Goal: Task Accomplishment & Management: Complete application form

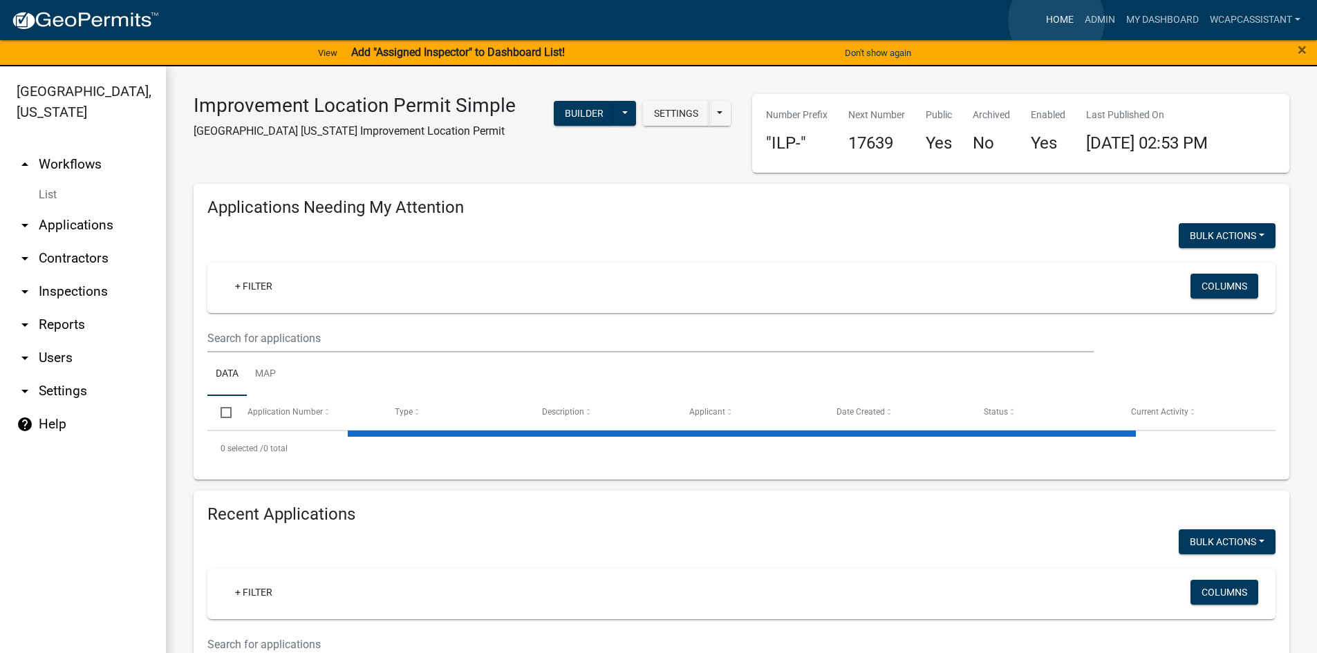
click at [1057, 21] on link "Home" at bounding box center [1060, 20] width 39 height 26
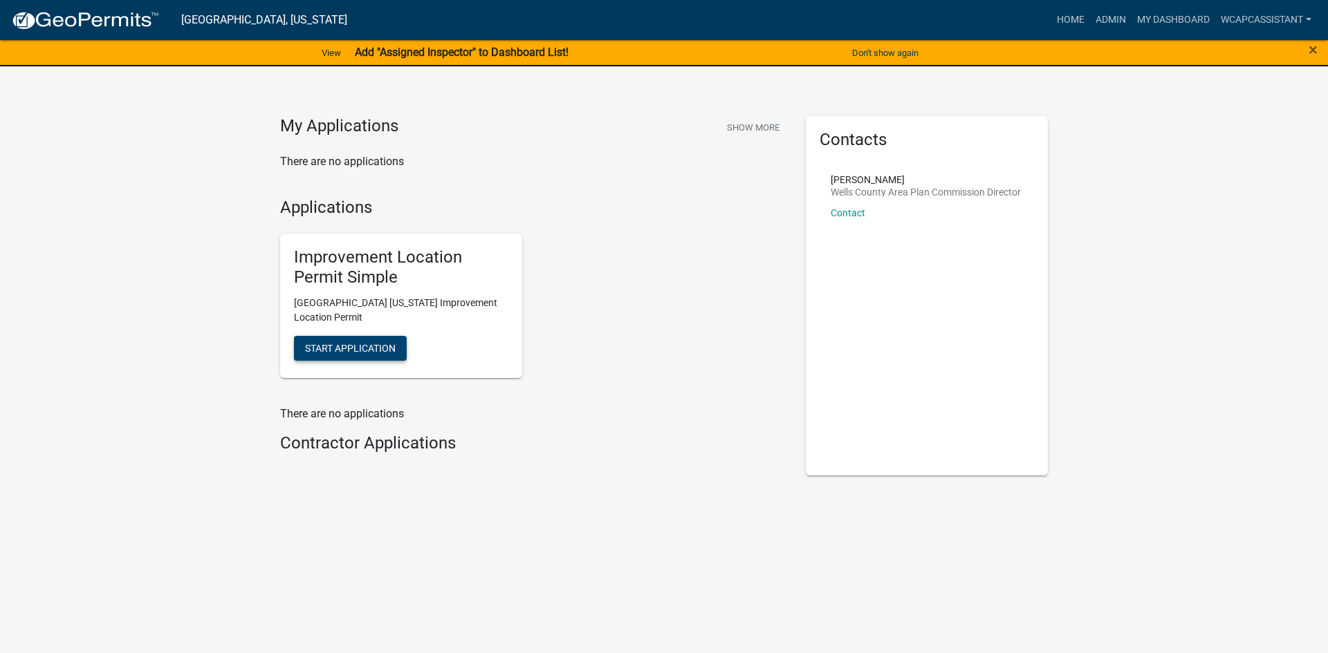
click at [373, 343] on span "Start Application" at bounding box center [350, 347] width 91 height 11
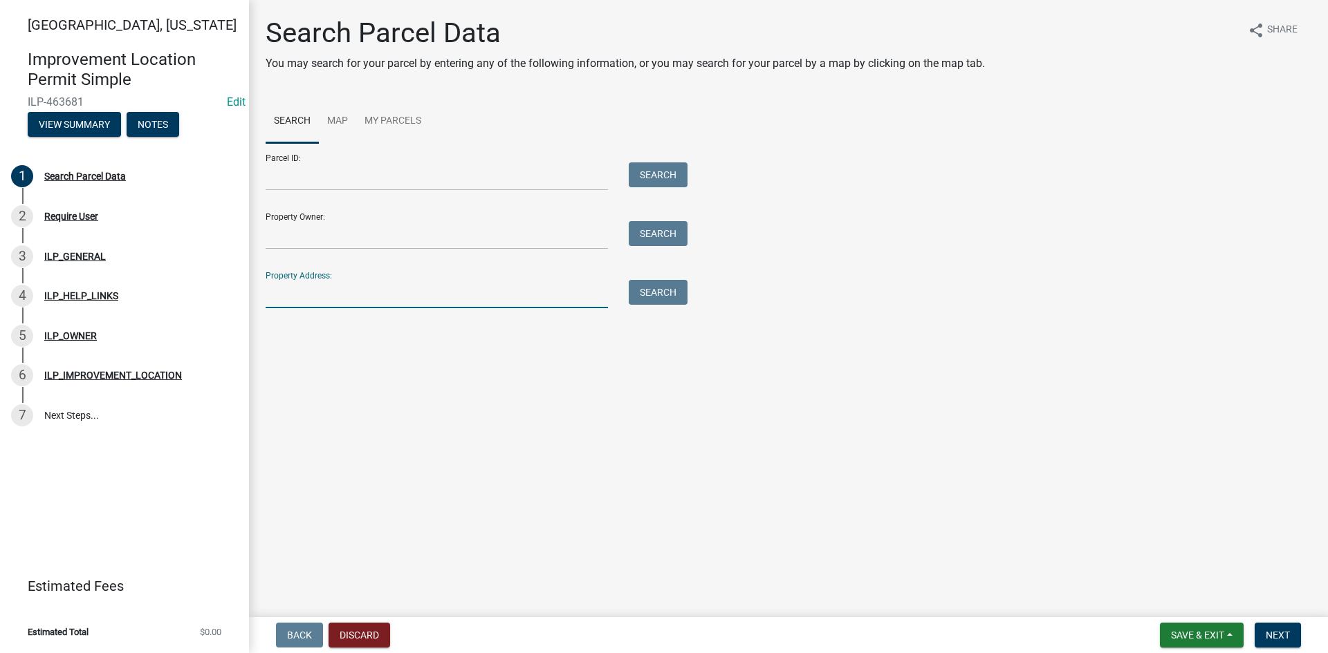
click at [369, 295] on input "Property Address:" at bounding box center [437, 294] width 342 height 28
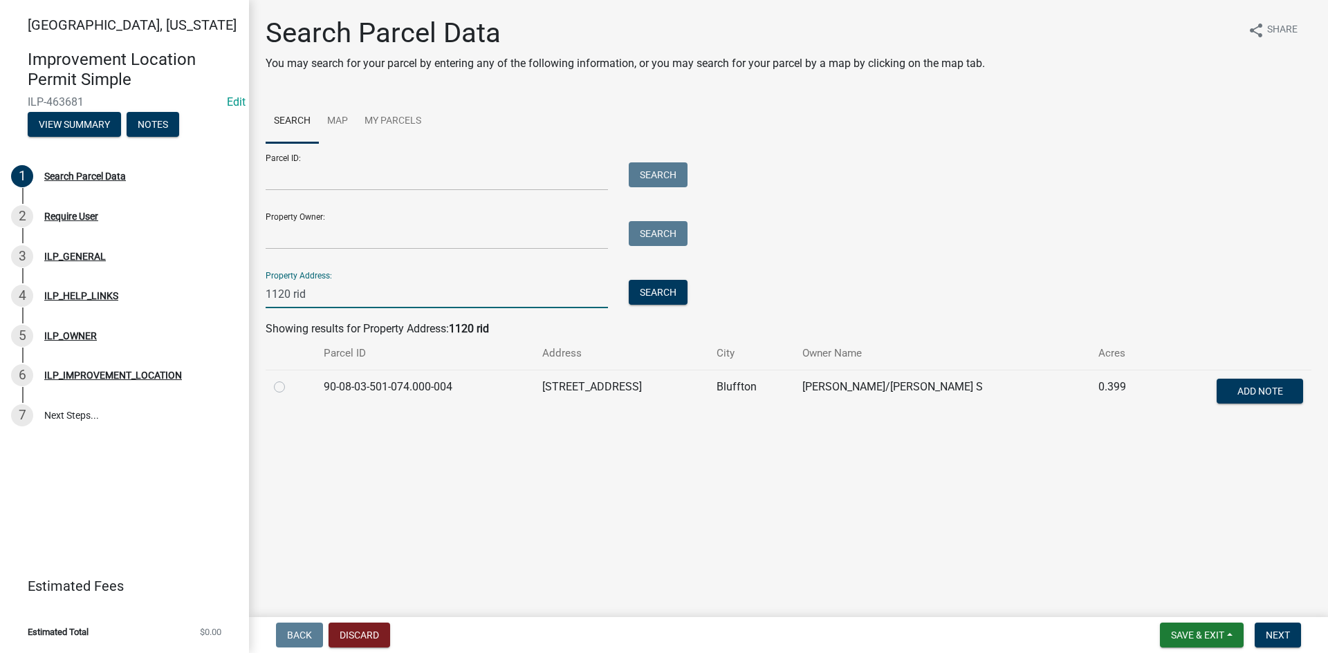
type input "1120 rid"
click at [290, 379] on label at bounding box center [290, 379] width 0 height 0
click at [290, 388] on input "radio" at bounding box center [294, 383] width 9 height 9
radio input "true"
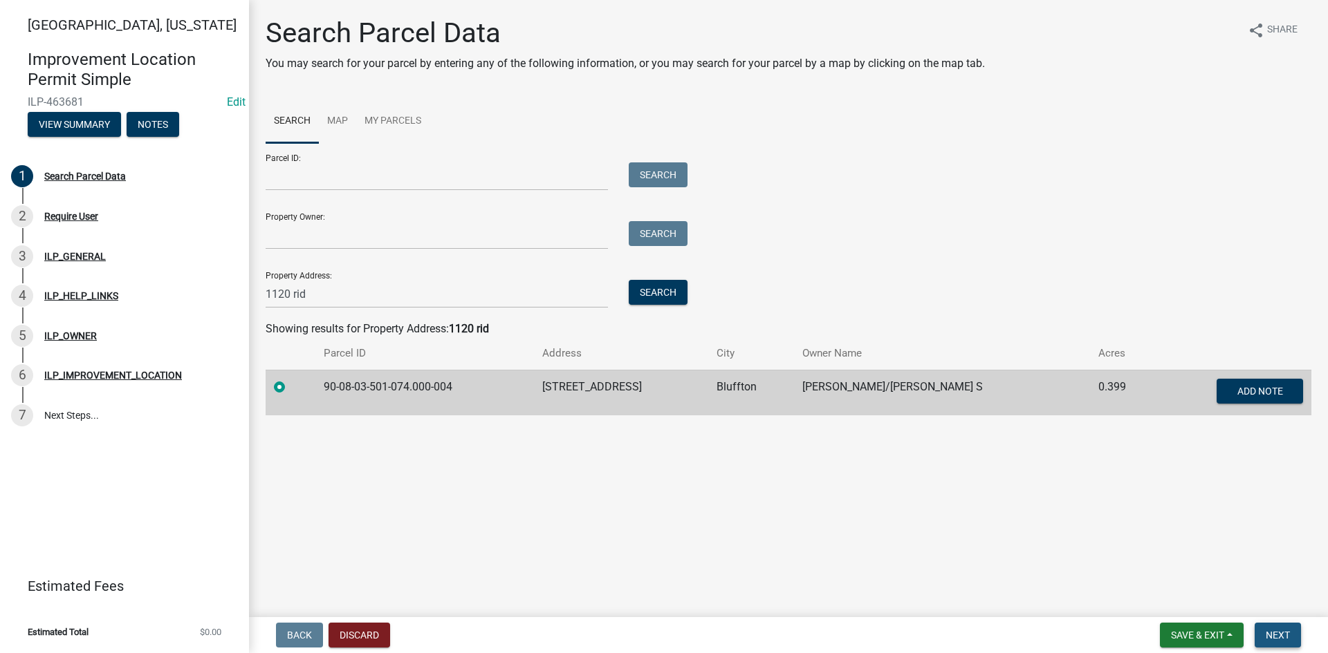
click at [1283, 629] on span "Next" at bounding box center [1277, 635] width 24 height 11
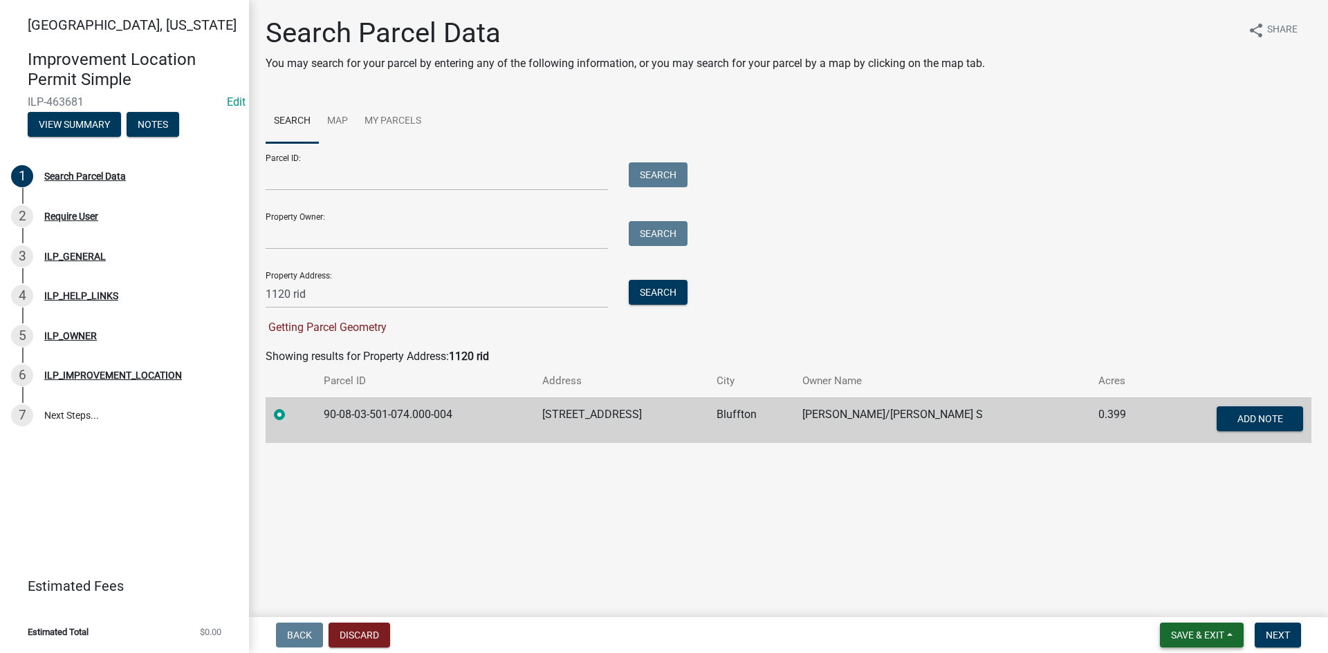
click at [1199, 629] on span "Save & Exit" at bounding box center [1197, 635] width 53 height 11
click at [1177, 568] on button "Save" at bounding box center [1188, 566] width 111 height 33
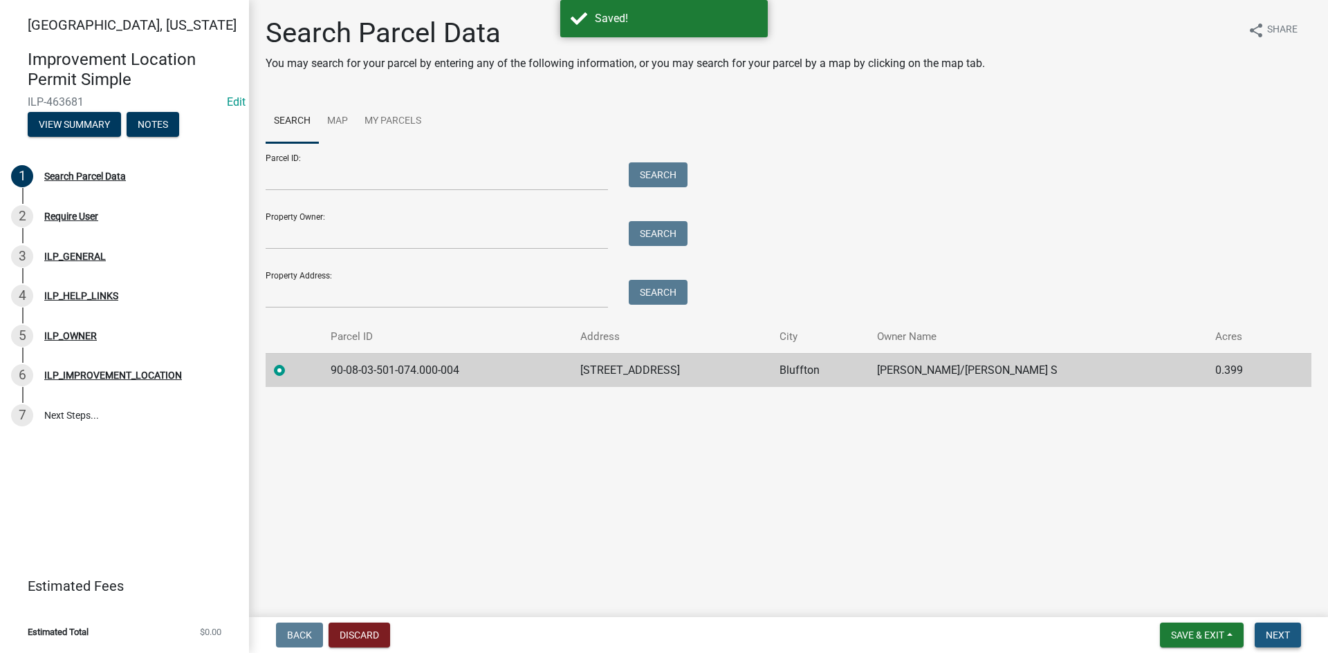
click at [1292, 629] on button "Next" at bounding box center [1277, 635] width 46 height 25
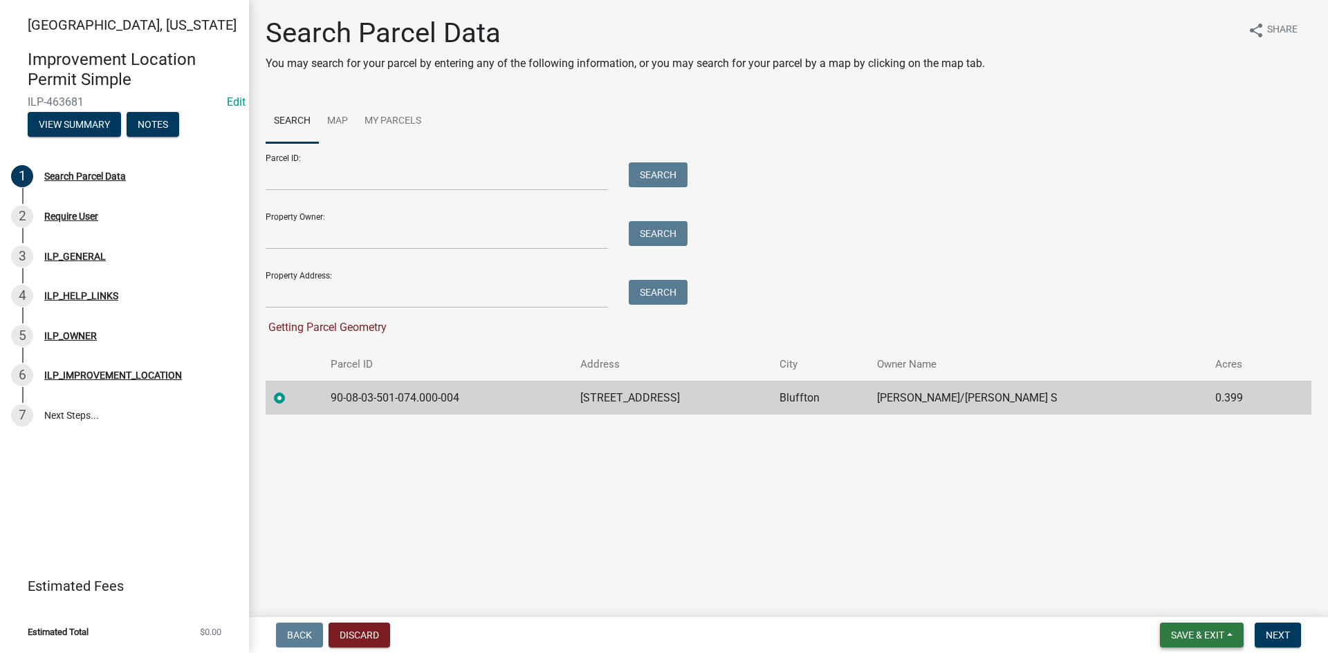
click at [1211, 629] on span "Save & Exit" at bounding box center [1197, 635] width 53 height 11
click at [1200, 602] on button "Save & Exit" at bounding box center [1188, 599] width 111 height 33
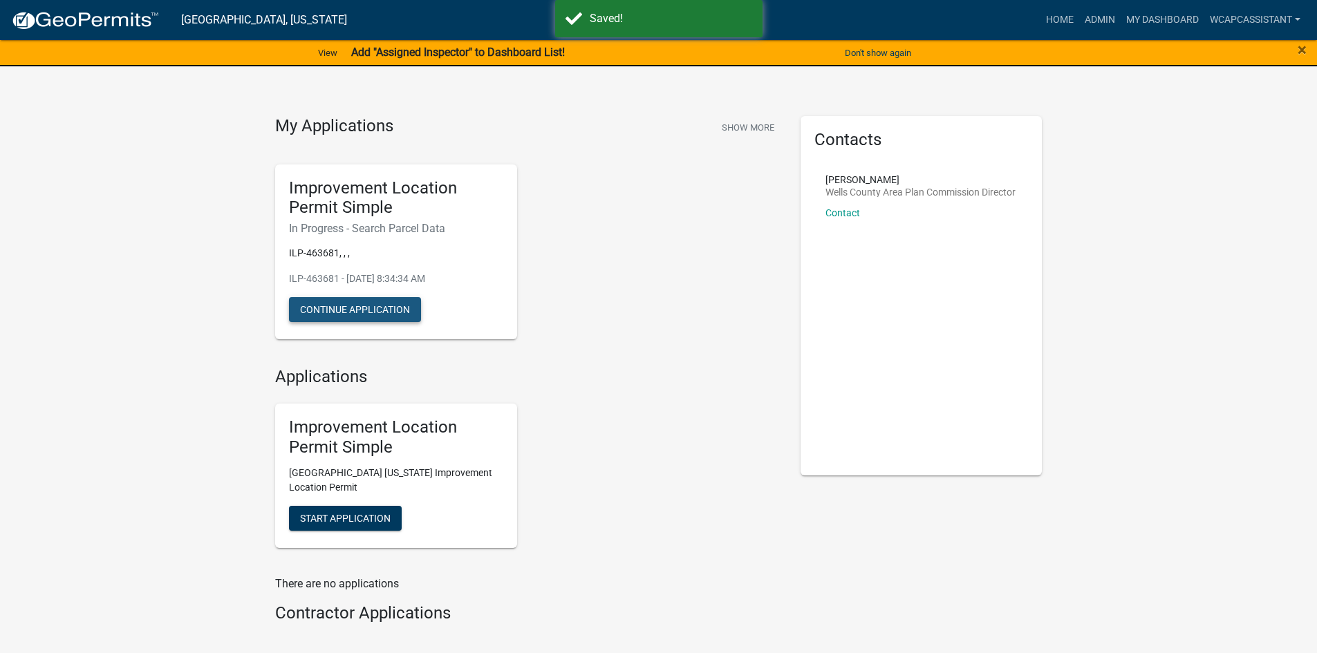
click at [362, 307] on button "Continue Application" at bounding box center [355, 309] width 132 height 25
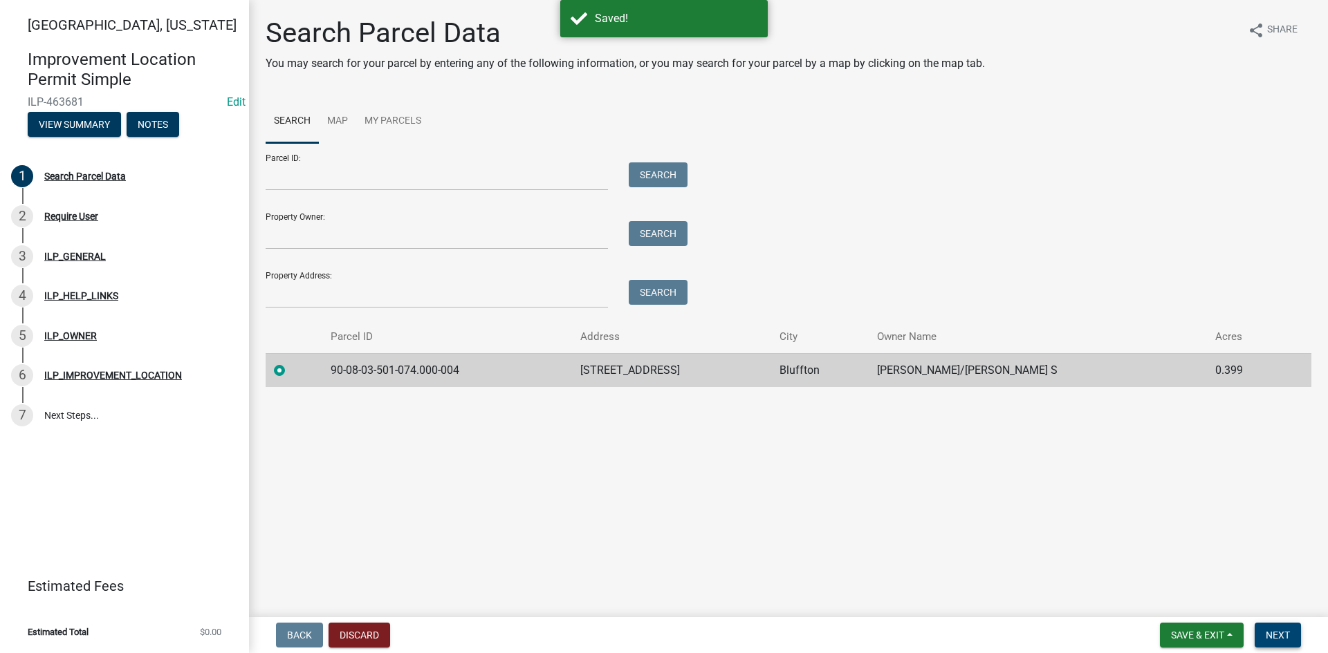
click at [1275, 629] on span "Next" at bounding box center [1277, 635] width 24 height 11
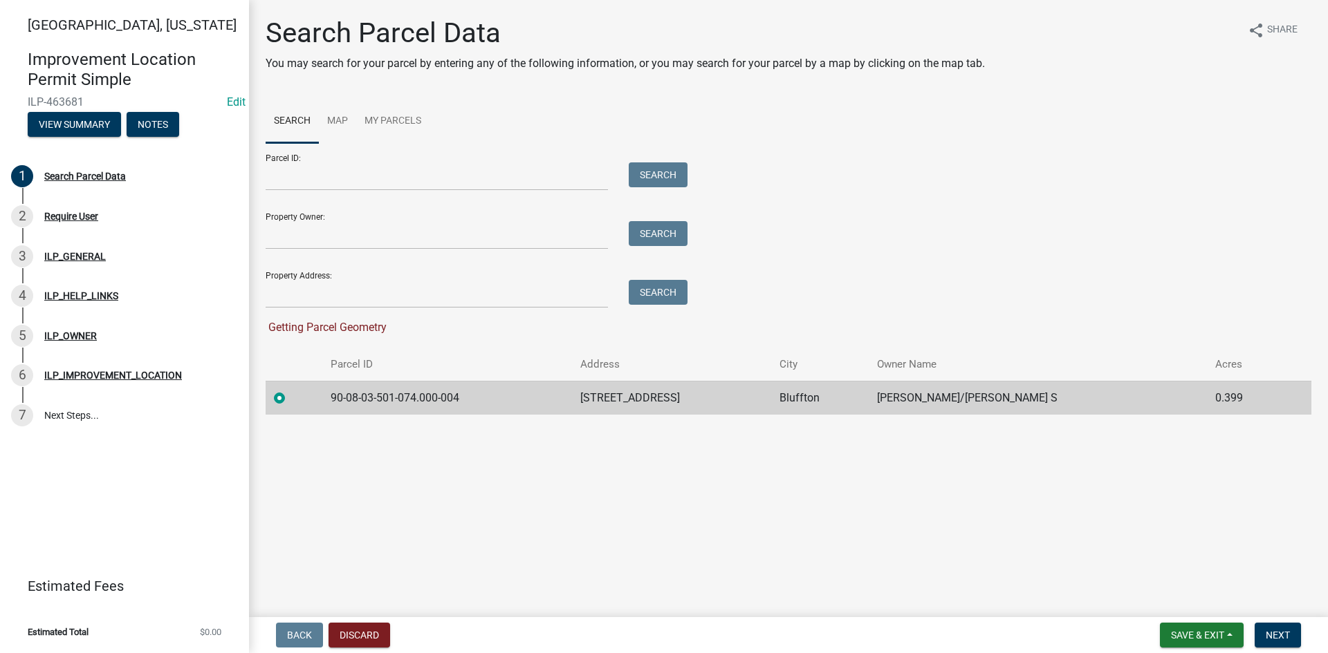
click at [290, 390] on label at bounding box center [290, 390] width 0 height 0
click at [290, 396] on input "radio" at bounding box center [294, 394] width 9 height 9
click at [1292, 629] on button "Next" at bounding box center [1277, 635] width 46 height 25
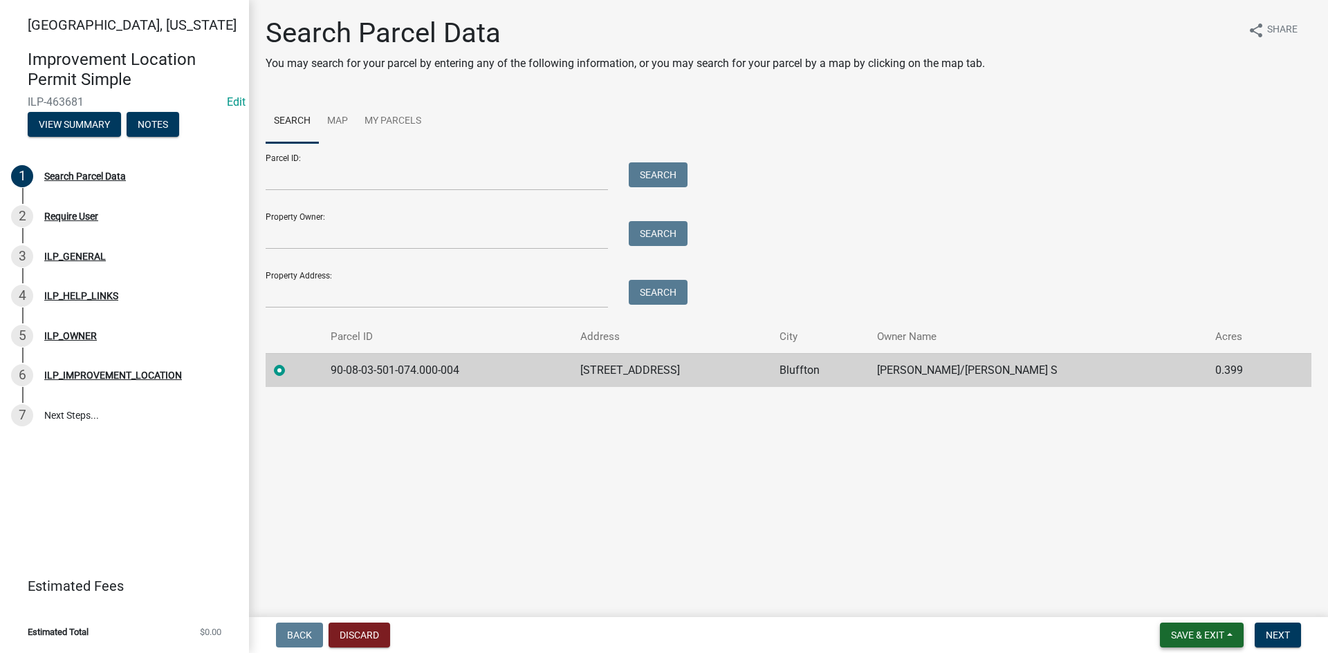
click at [1174, 629] on span "Save & Exit" at bounding box center [1197, 635] width 53 height 11
click at [1176, 604] on button "Save & Exit" at bounding box center [1188, 599] width 111 height 33
